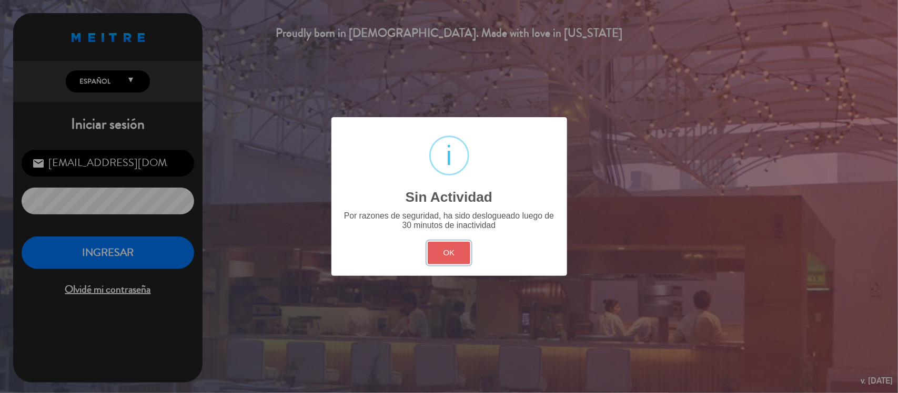
click at [454, 242] on button "OK" at bounding box center [449, 253] width 43 height 23
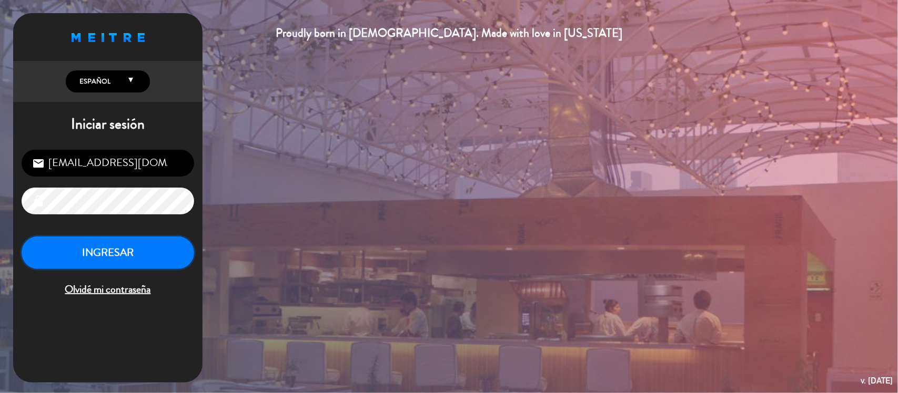
click at [132, 261] on button "INGRESAR" at bounding box center [108, 253] width 172 height 33
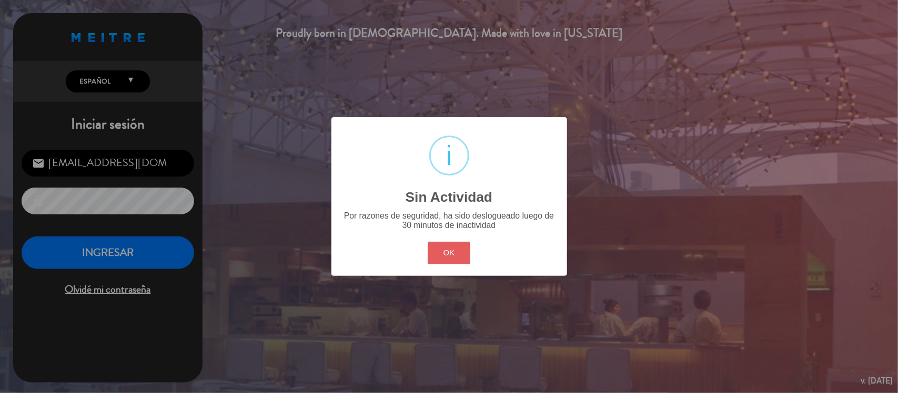
drag, startPoint x: 459, startPoint y: 267, endPoint x: 459, endPoint y: 259, distance: 7.4
click at [459, 266] on div "? ! i Sin Actividad × Por razones de seguridad, ha sido deslogueado luego de 30…" at bounding box center [449, 196] width 236 height 159
click at [460, 255] on button "OK" at bounding box center [449, 253] width 43 height 23
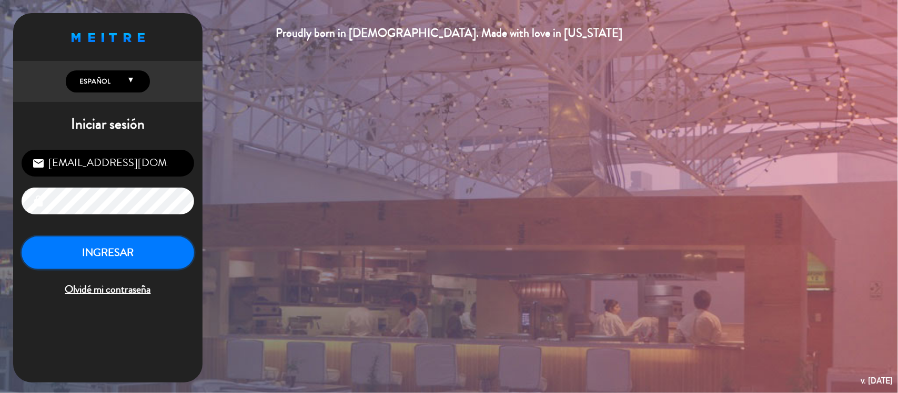
click at [126, 258] on button "INGRESAR" at bounding box center [108, 253] width 172 height 33
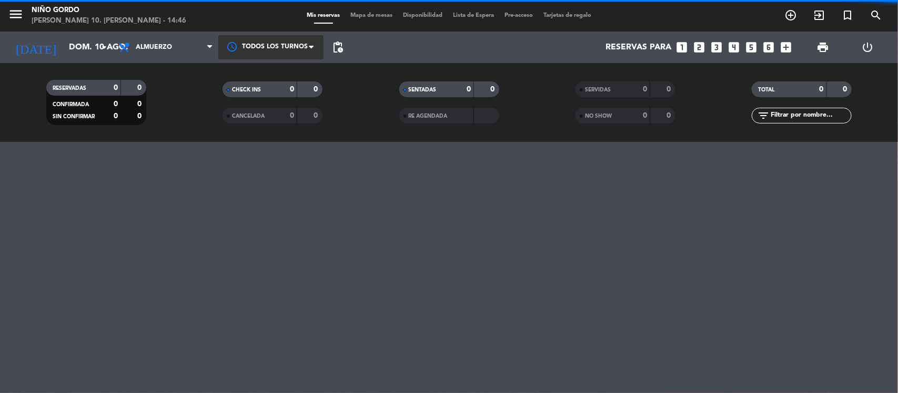
click at [292, 39] on div at bounding box center [270, 47] width 105 height 24
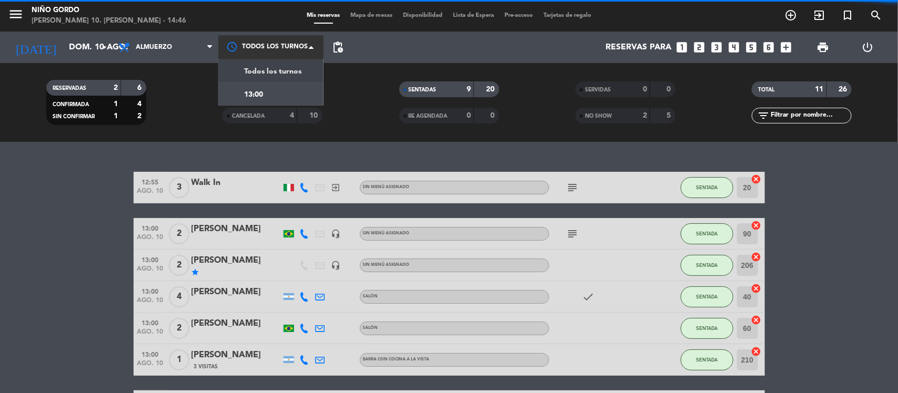
click at [273, 74] on span "Todos los turnos" at bounding box center [272, 72] width 57 height 12
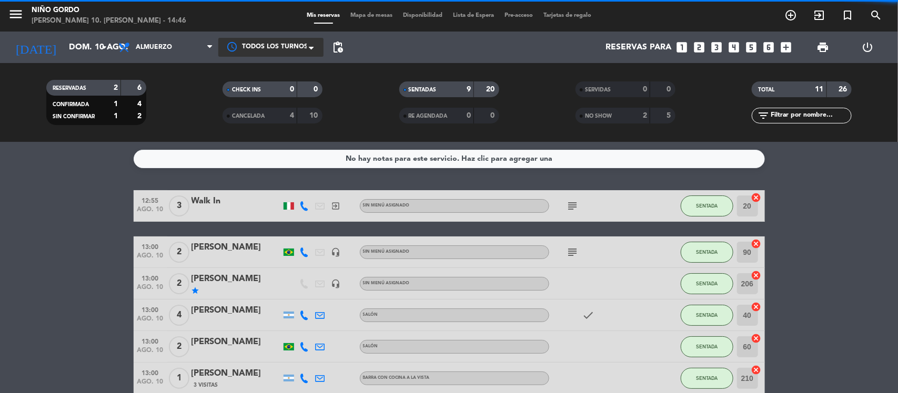
click at [150, 49] on span "Almuerzo" at bounding box center [154, 47] width 36 height 7
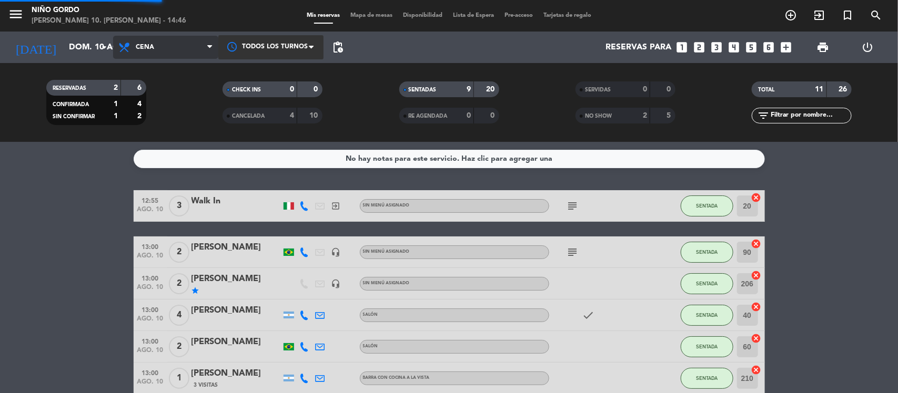
click at [165, 117] on div "menu Niño Gordo [PERSON_NAME] 10. [PERSON_NAME] - 14:46 Mis reservas Mapa de me…" at bounding box center [449, 71] width 898 height 142
